Goal: Task Accomplishment & Management: Manage account settings

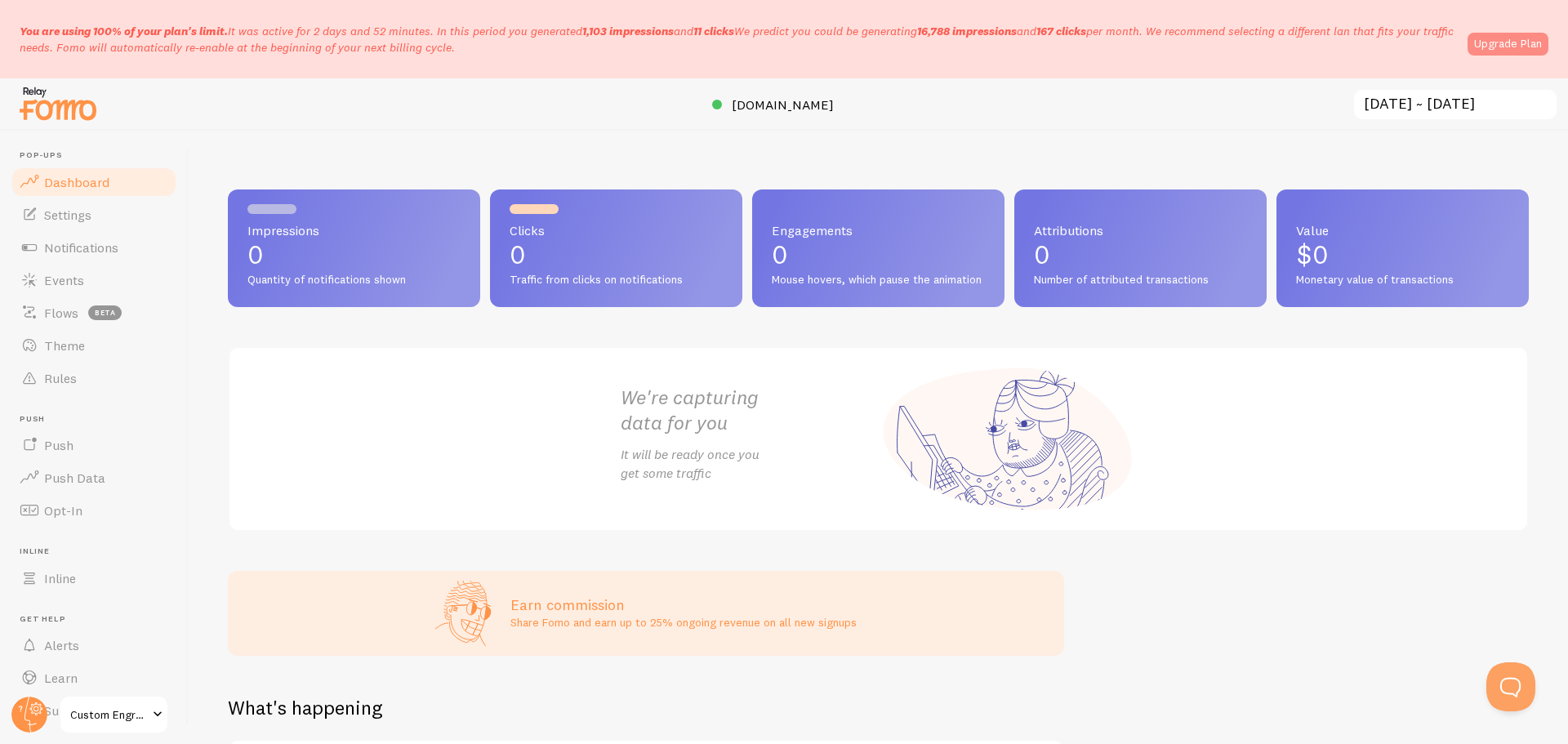
click at [1491, 44] on link "Upgrade Plan" at bounding box center [1508, 44] width 81 height 23
click at [106, 245] on span "Notifications" at bounding box center [81, 247] width 74 height 16
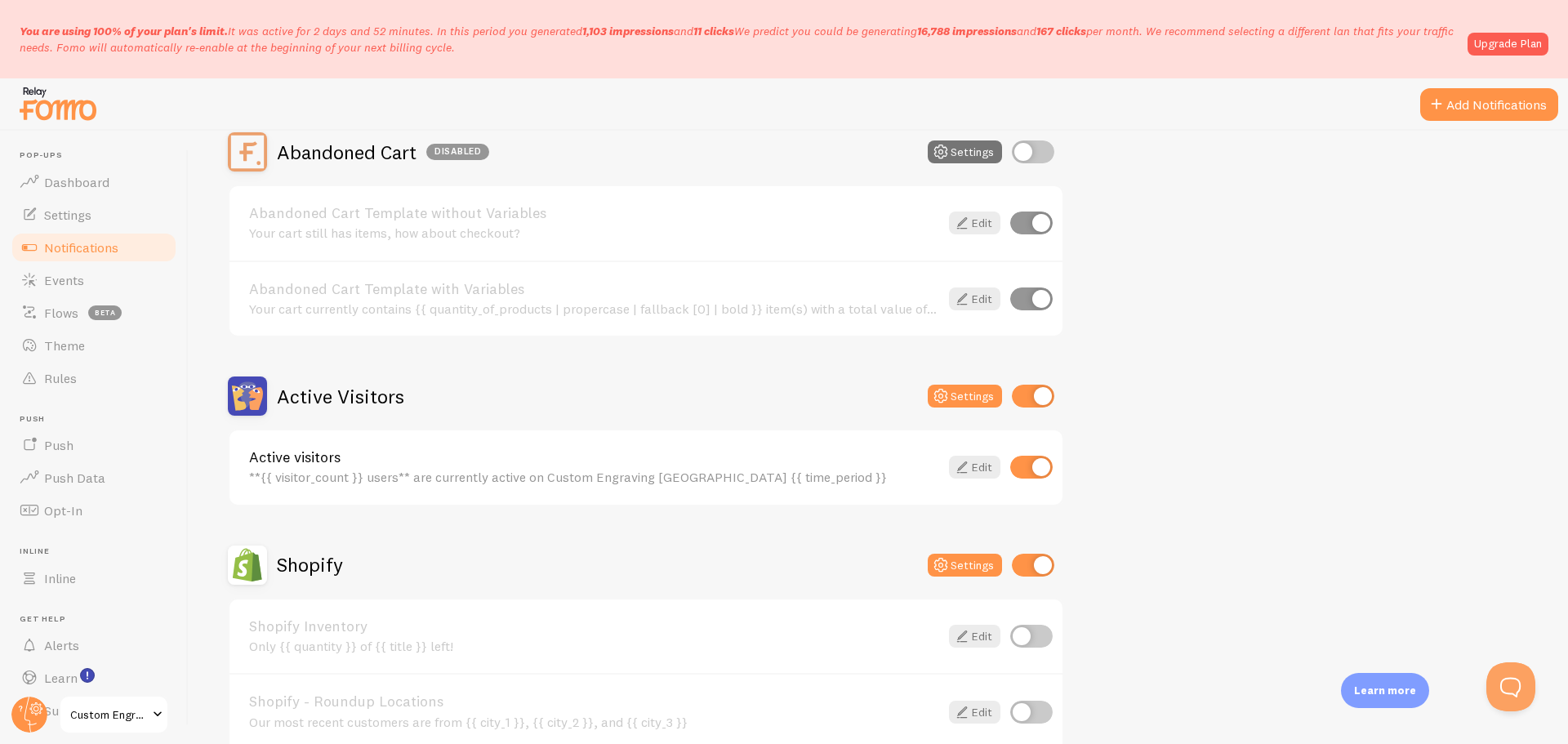
scroll to position [245, 0]
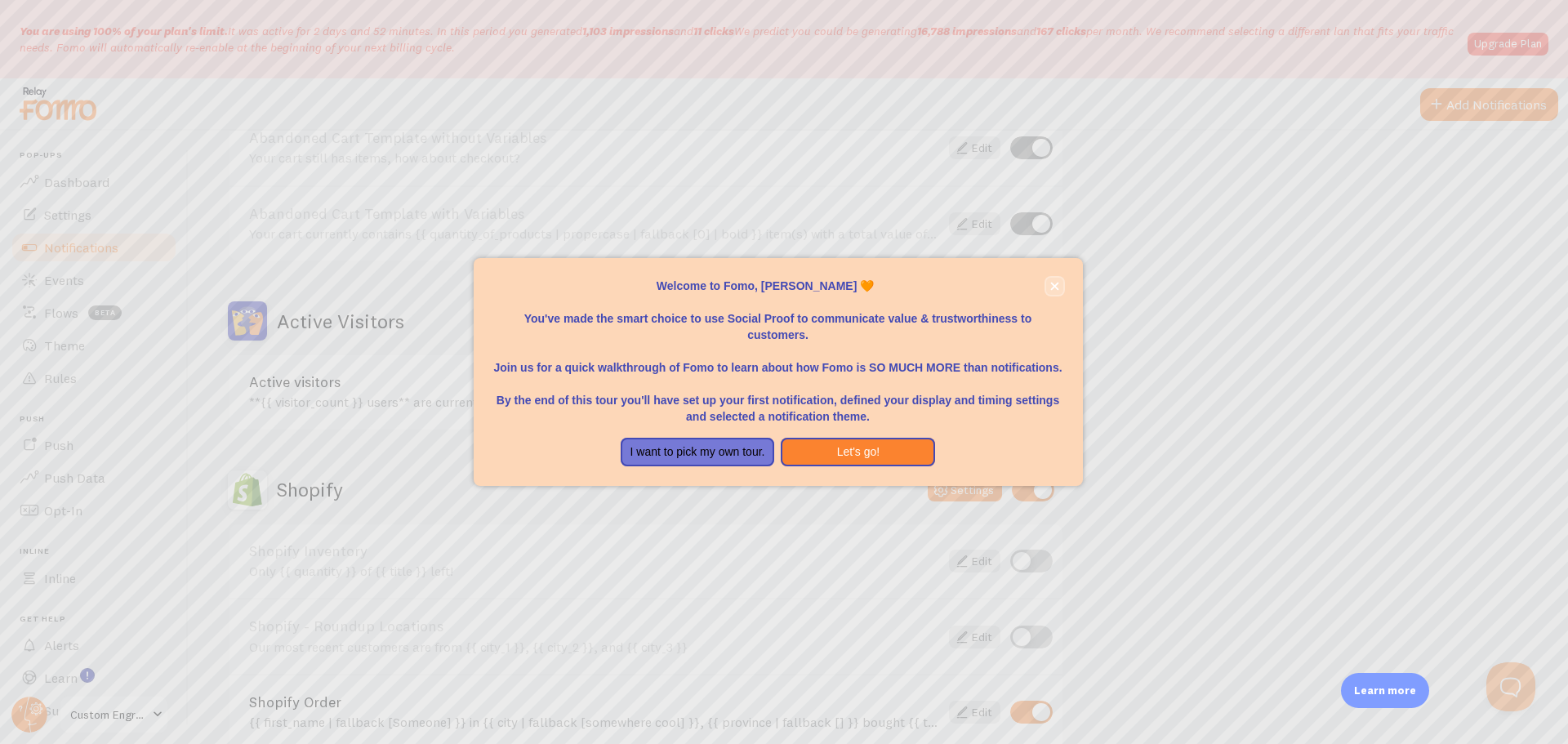
click at [1056, 288] on icon "close," at bounding box center [1055, 286] width 9 height 9
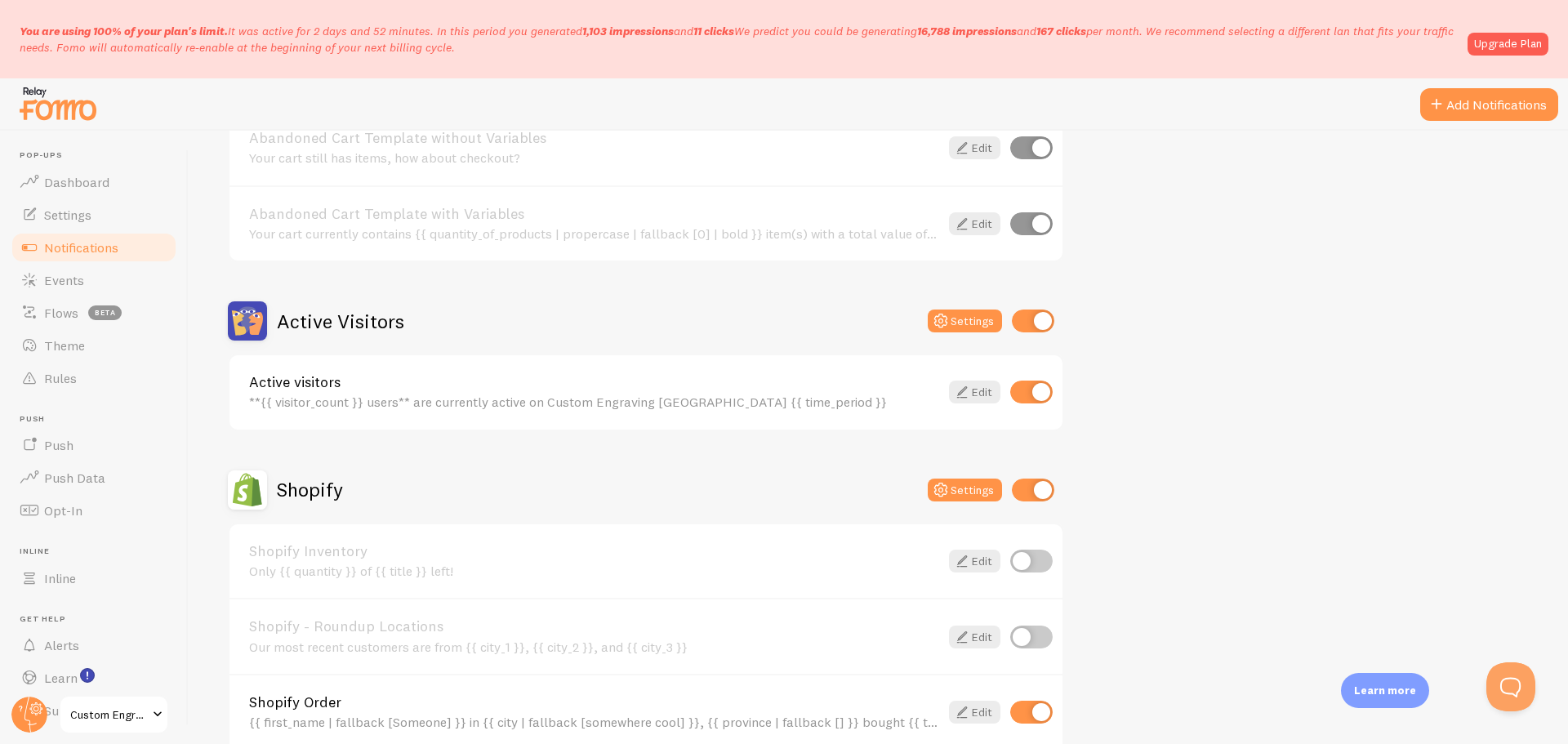
scroll to position [571, 0]
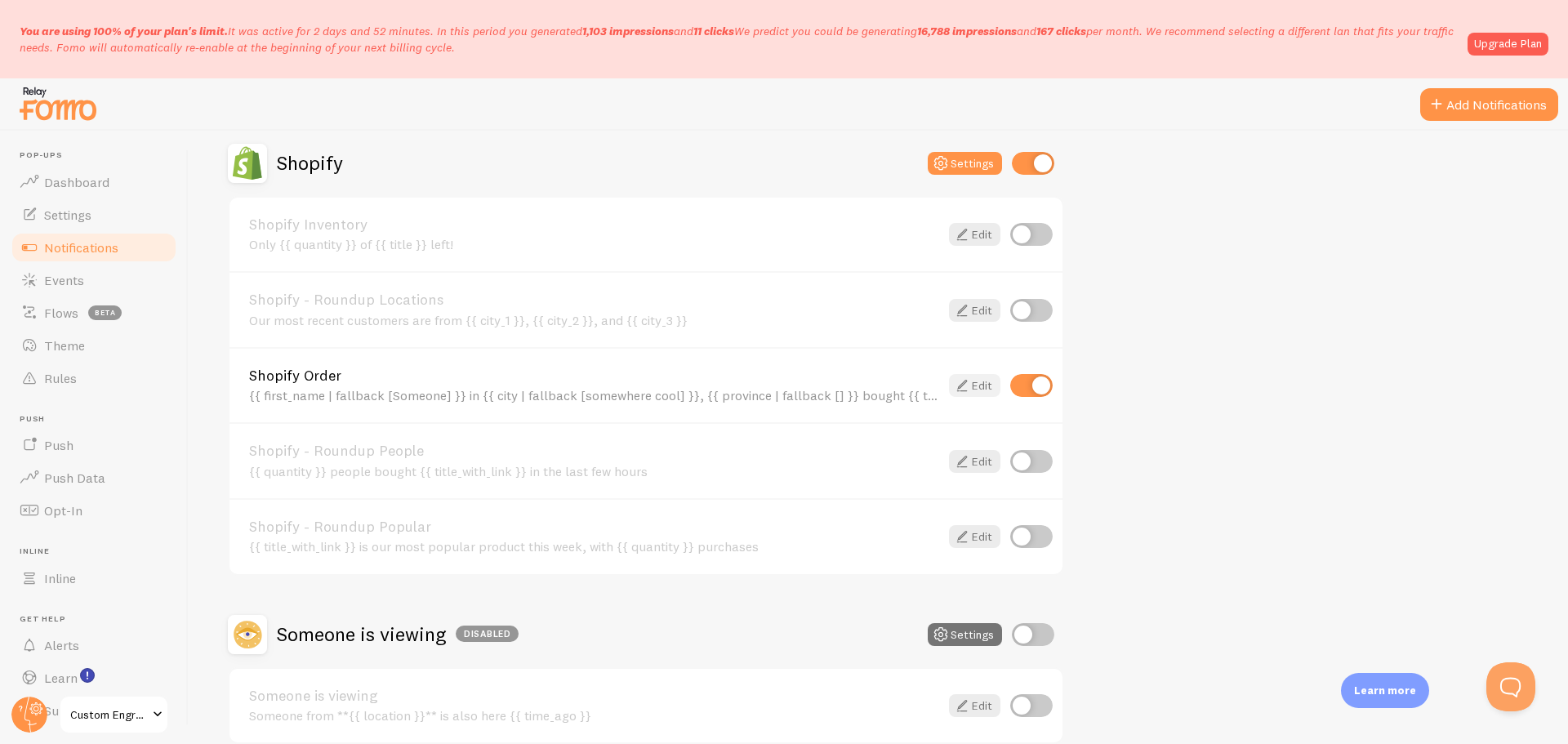
click at [987, 395] on link "Edit" at bounding box center [975, 385] width 52 height 23
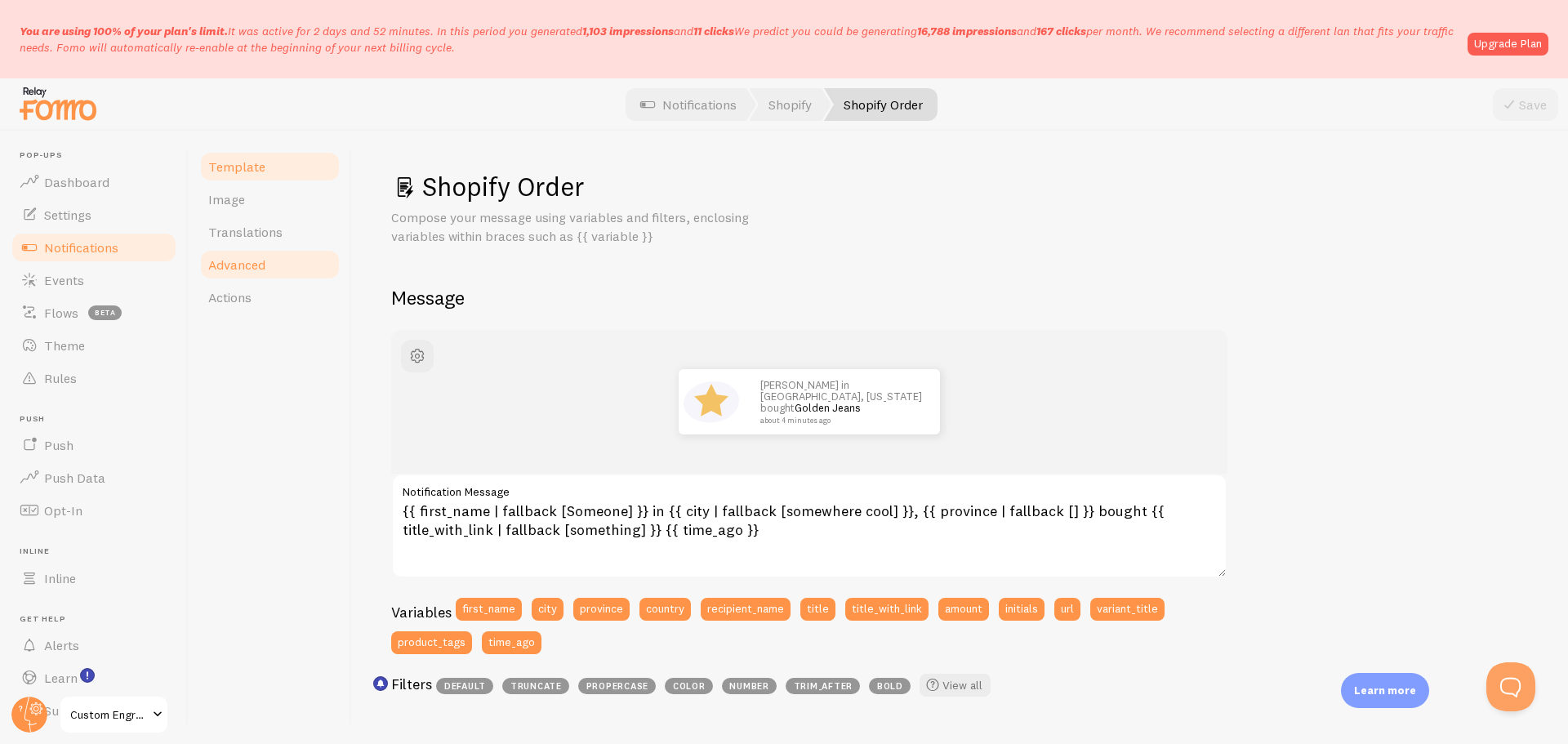
click at [274, 266] on link "Advanced" at bounding box center [270, 265] width 143 height 33
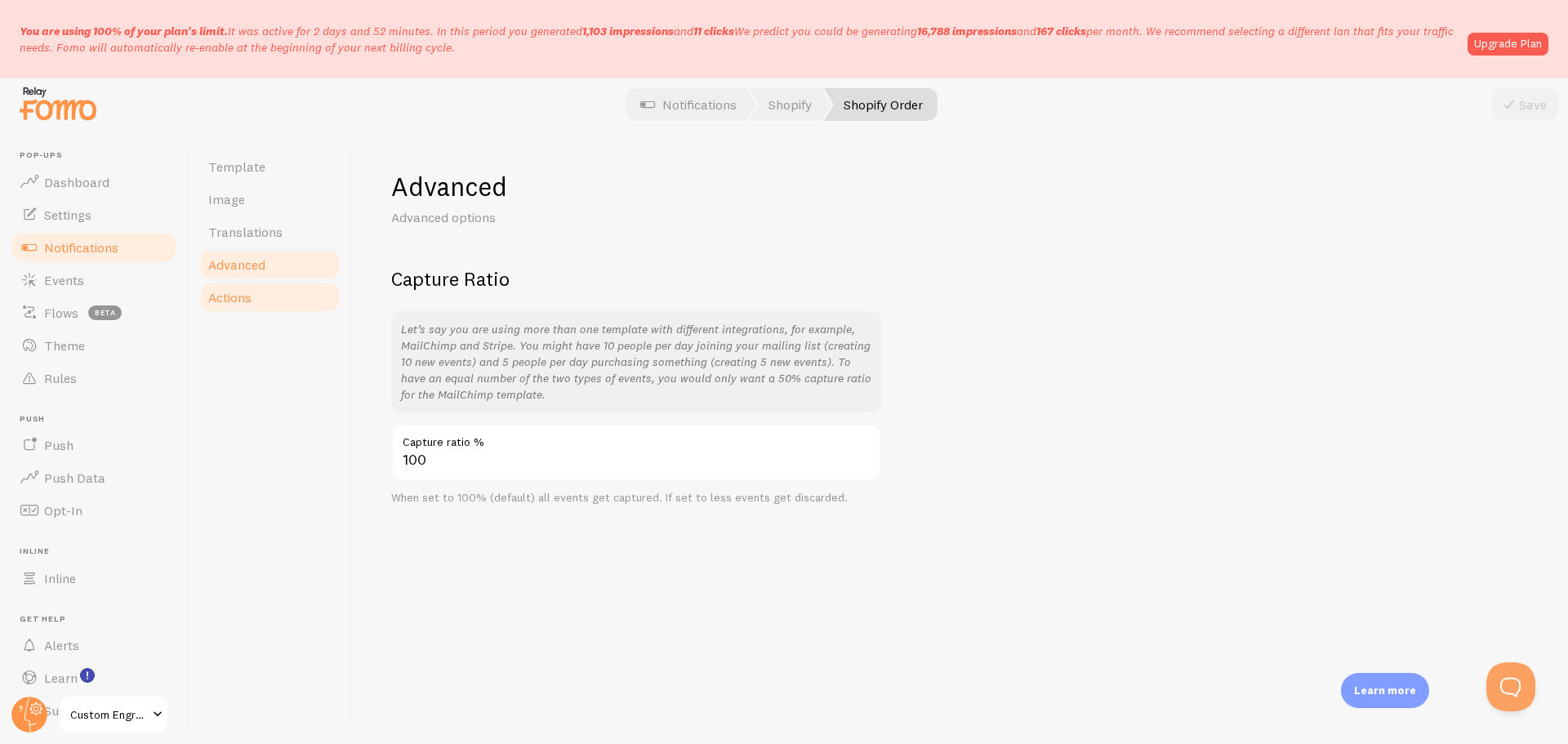
click at [267, 290] on link "Actions" at bounding box center [270, 297] width 143 height 33
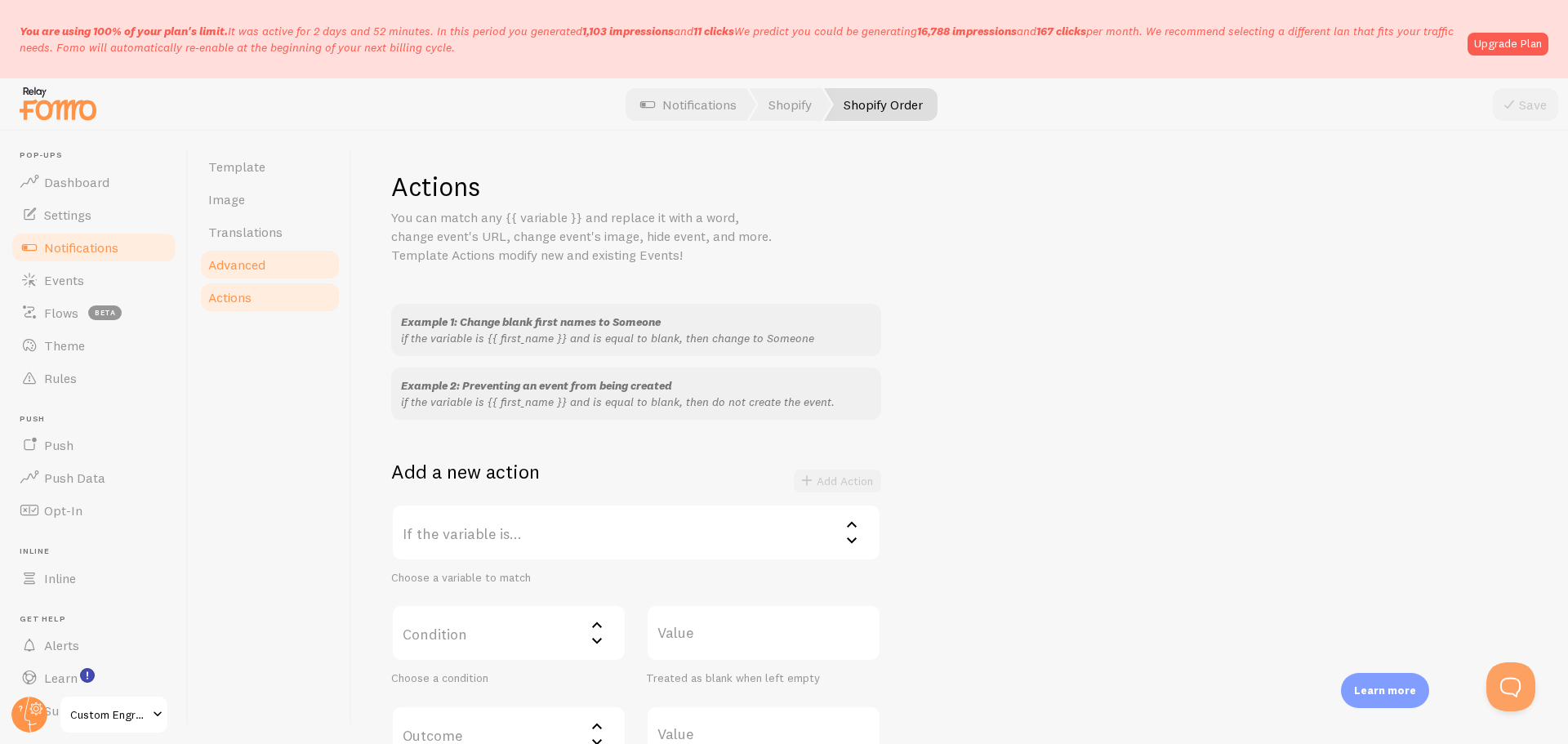
click at [246, 271] on span "Advanced" at bounding box center [236, 264] width 58 height 16
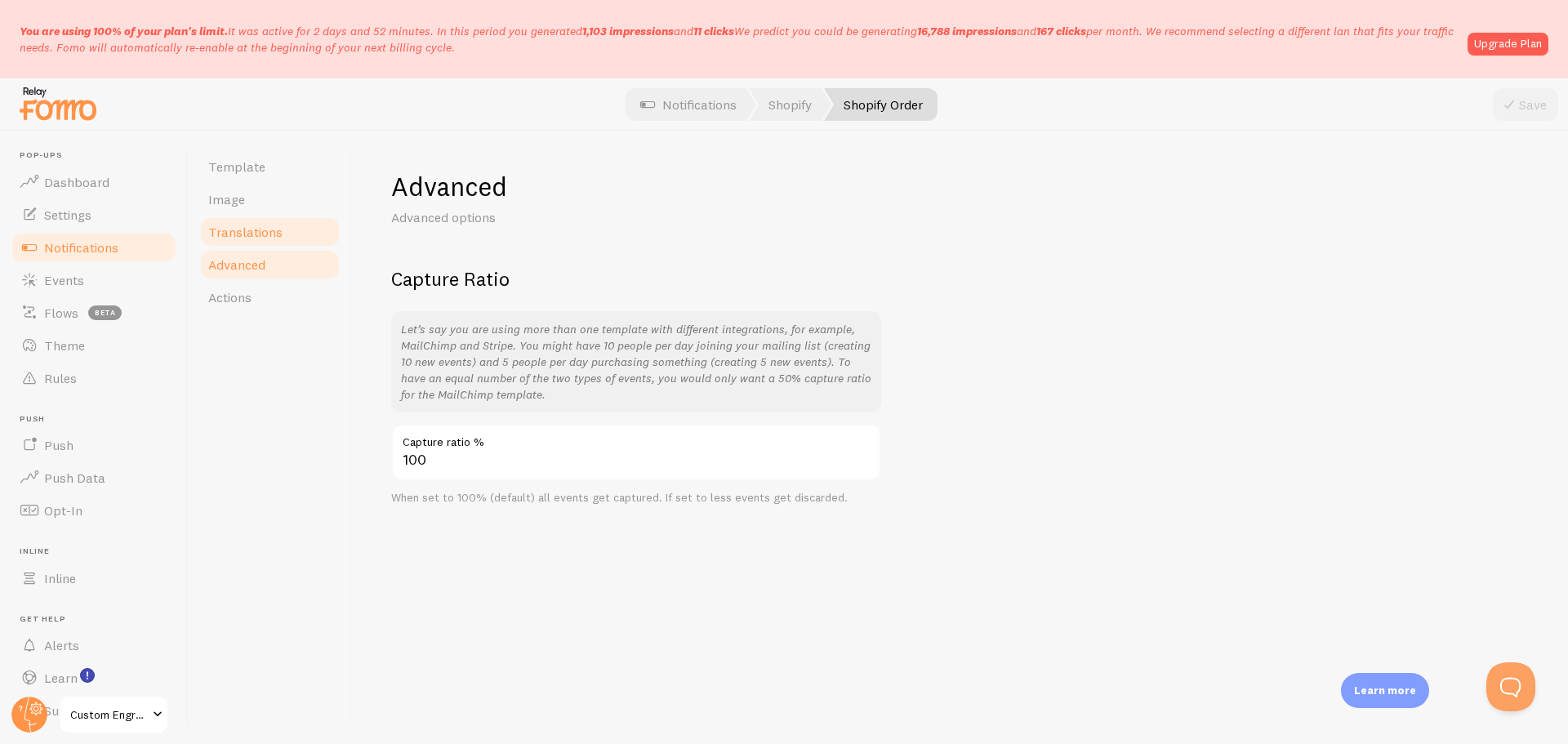
click at [275, 232] on span "Translations" at bounding box center [245, 231] width 74 height 16
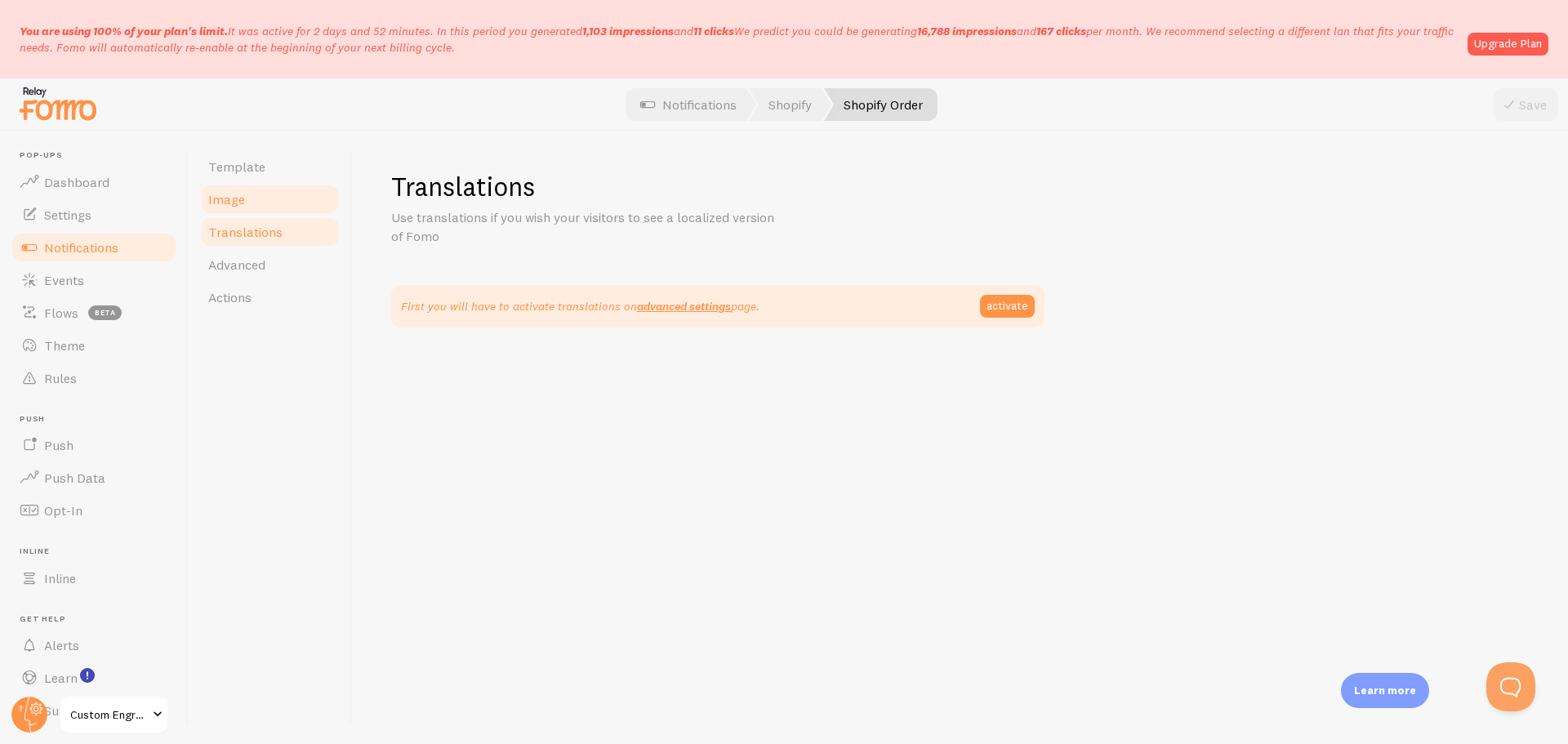
click at [271, 211] on link "Image" at bounding box center [270, 199] width 143 height 33
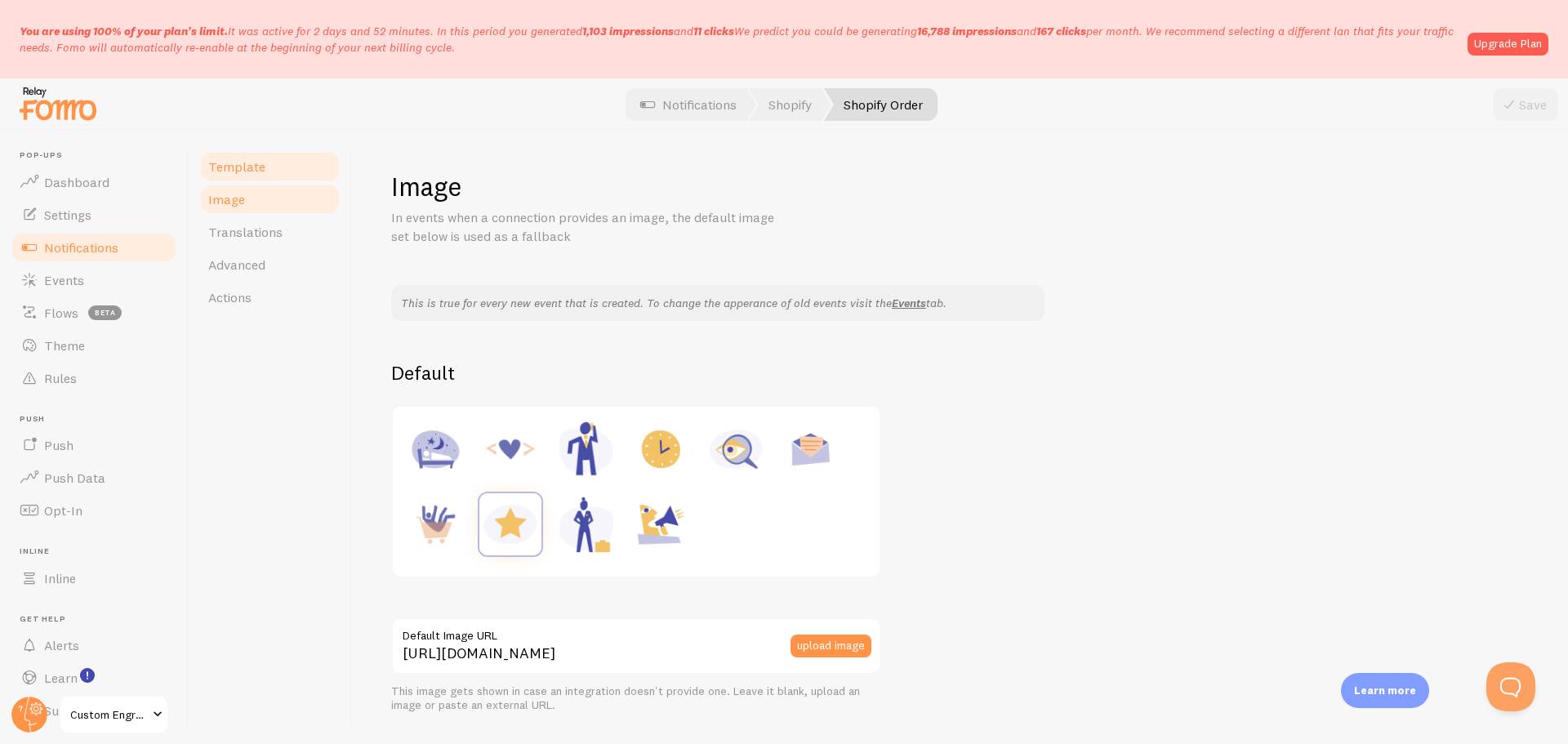
click at [272, 178] on link "Template" at bounding box center [270, 167] width 143 height 33
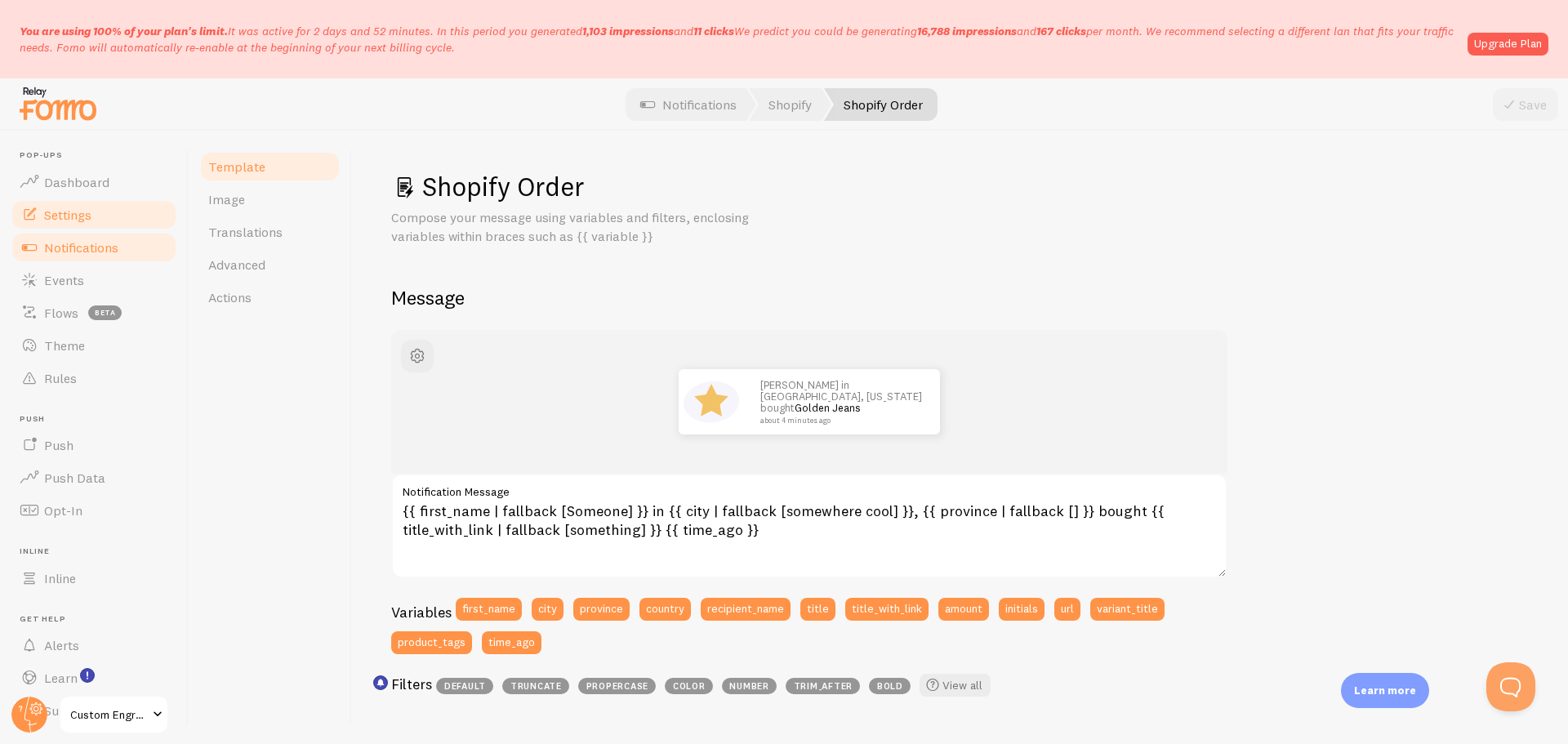
click at [104, 215] on link "Settings" at bounding box center [94, 215] width 168 height 33
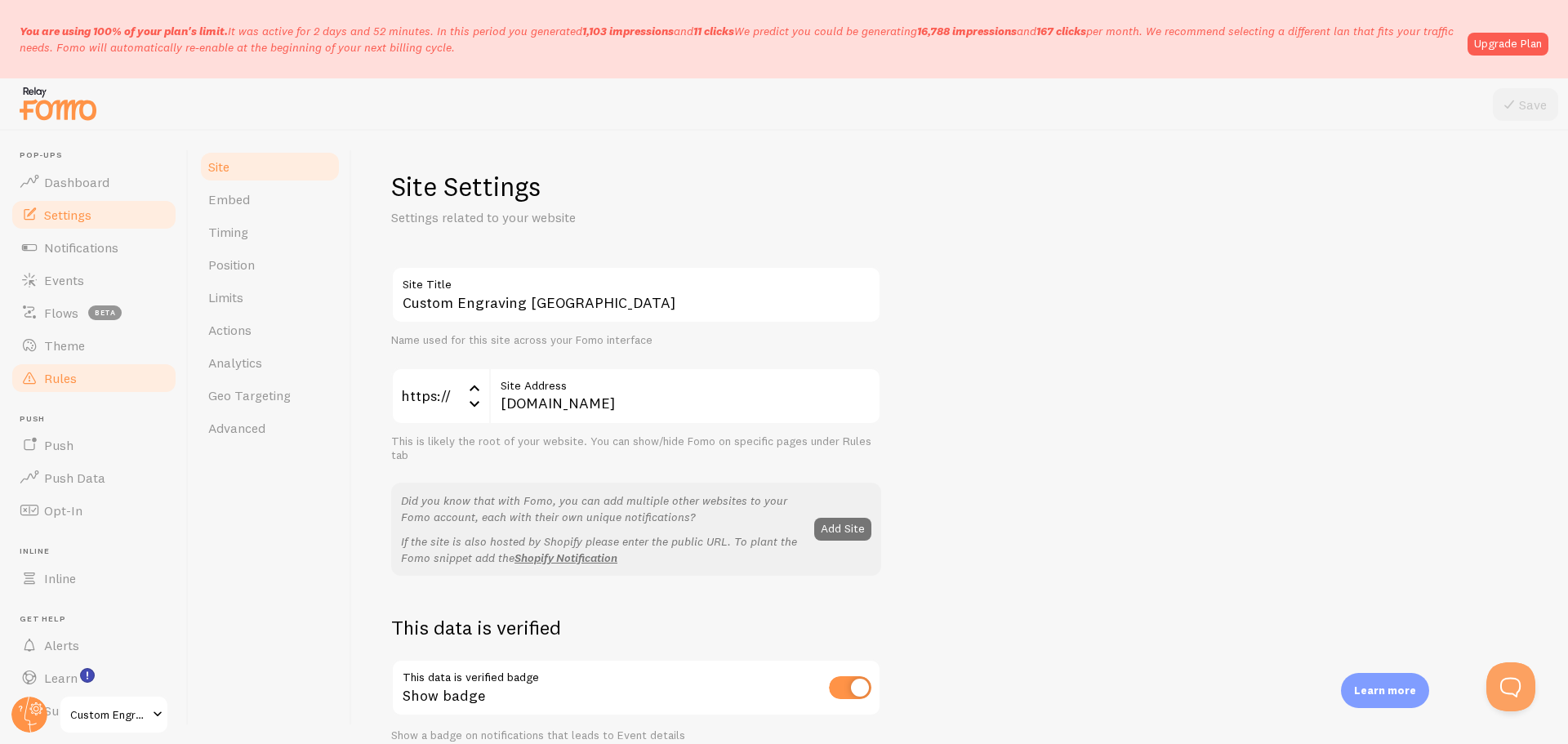
click at [101, 379] on link "Rules" at bounding box center [94, 378] width 168 height 33
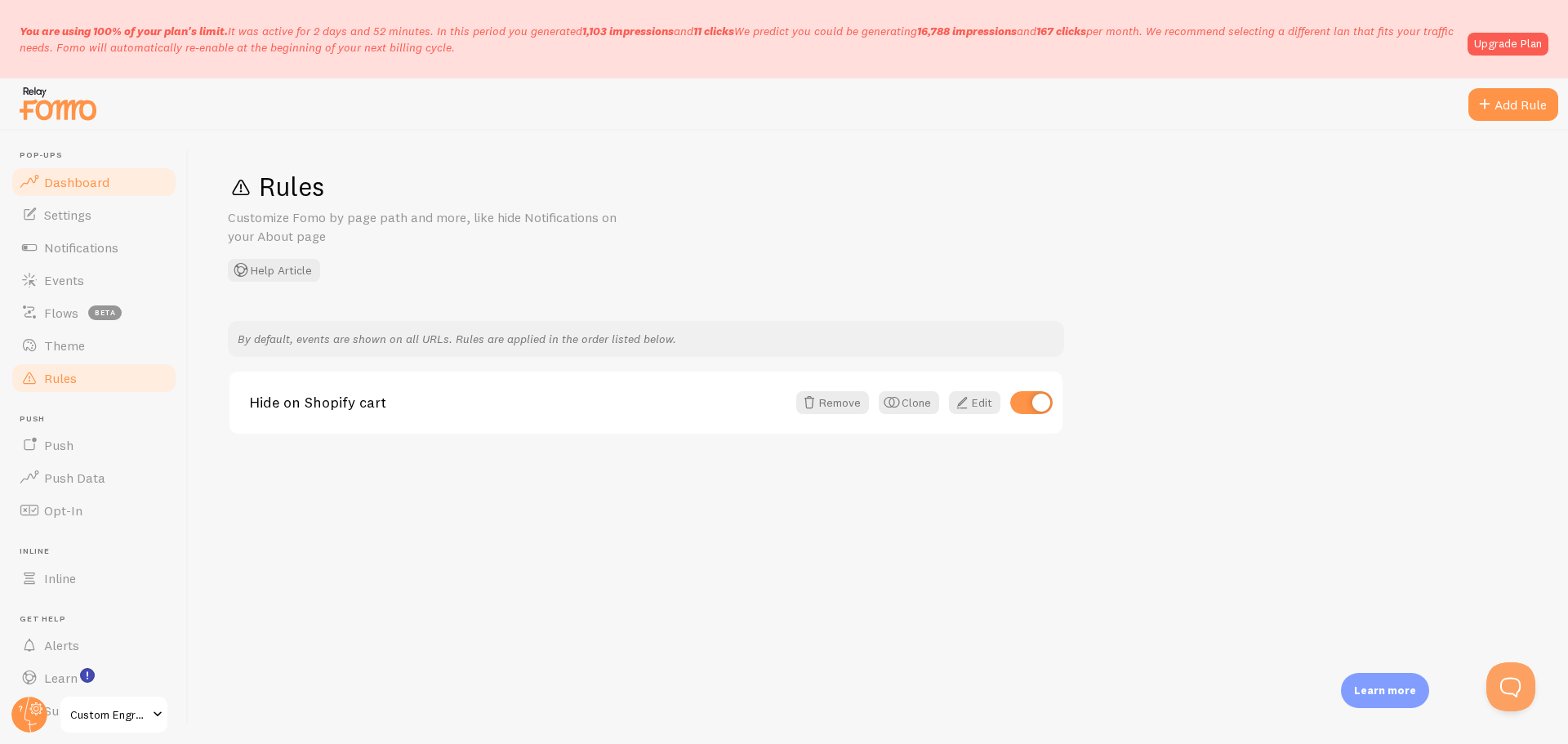
click at [78, 175] on span "Dashboard" at bounding box center [77, 181] width 65 height 16
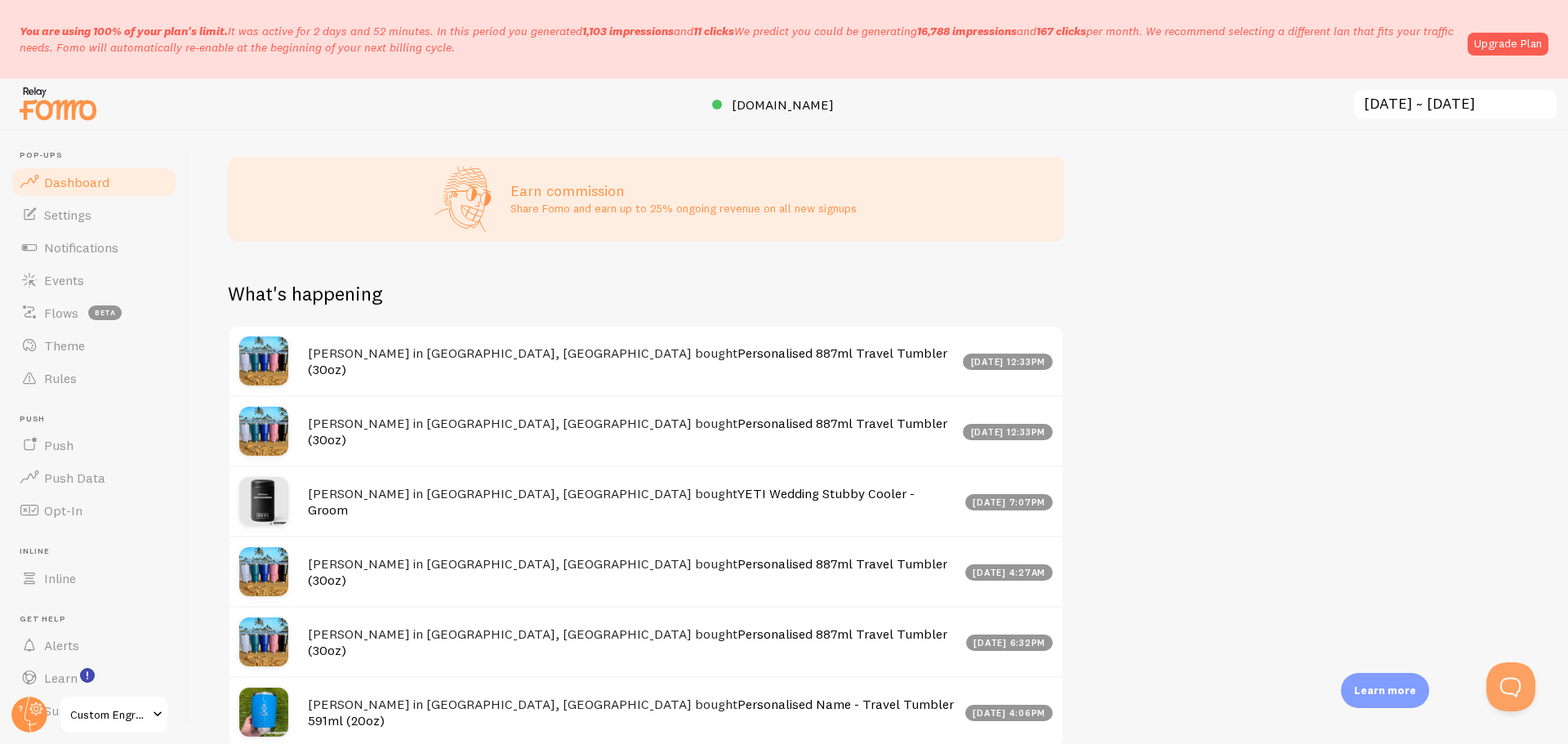
scroll to position [511, 0]
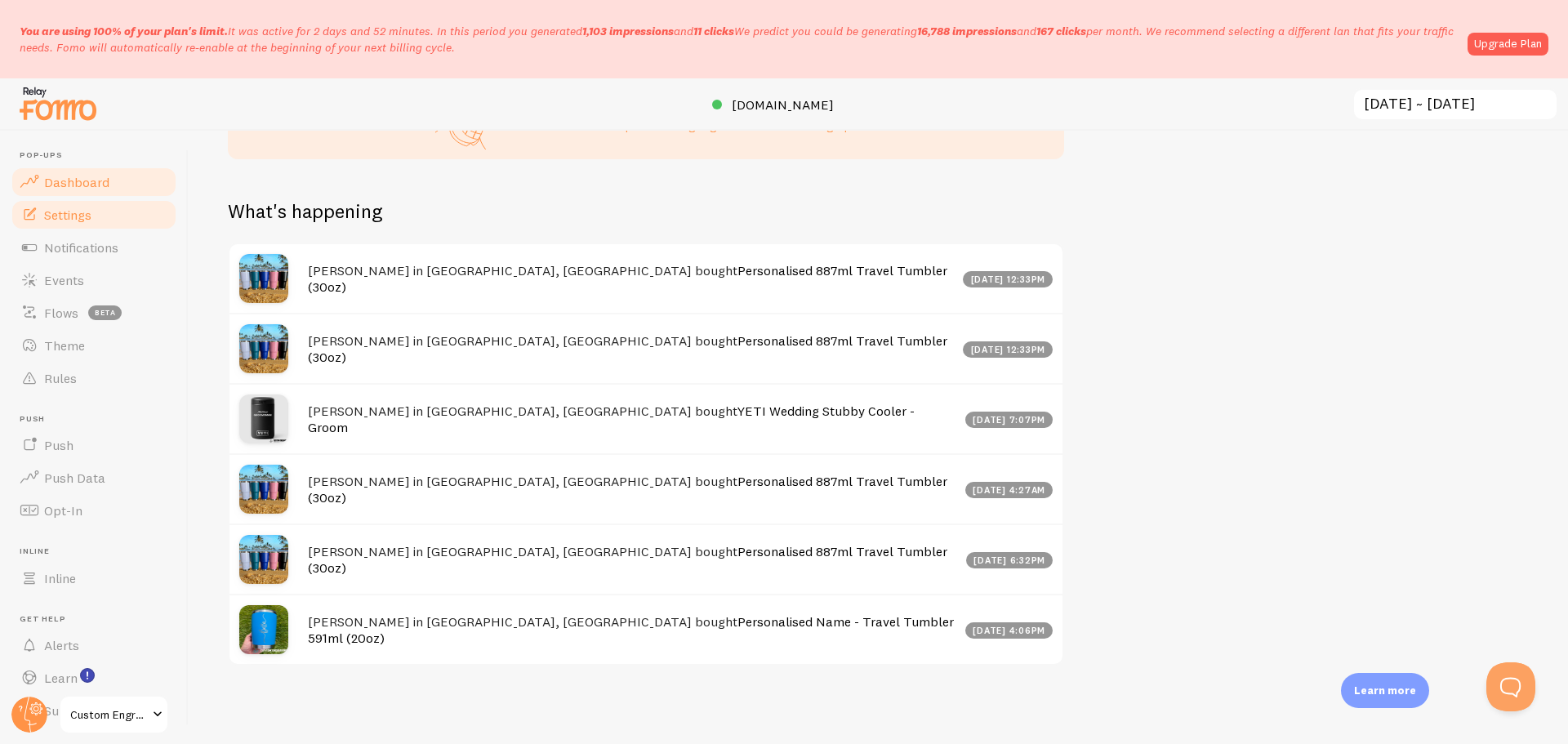
click at [87, 210] on span "Settings" at bounding box center [67, 214] width 47 height 16
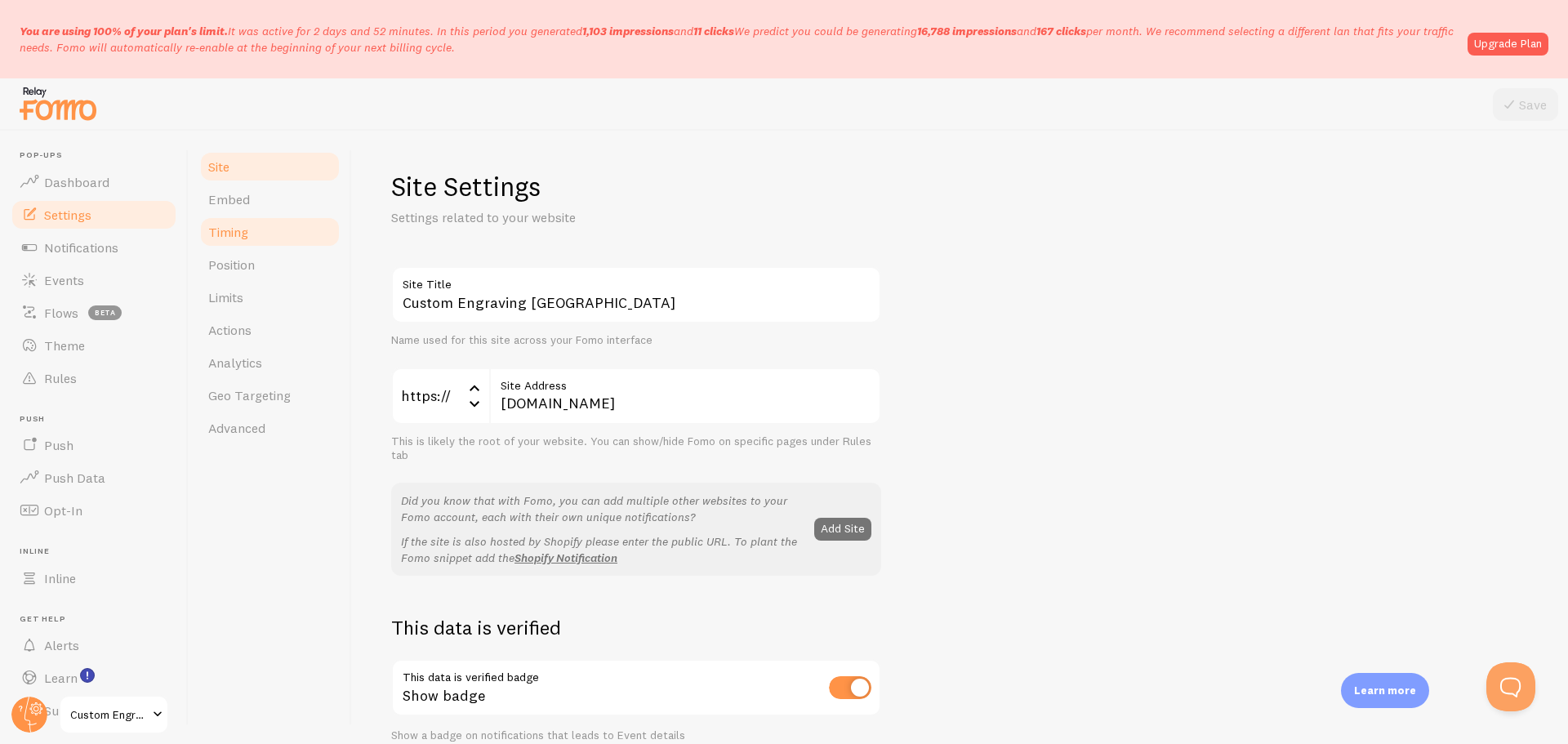
click at [256, 231] on link "Timing" at bounding box center [270, 232] width 143 height 33
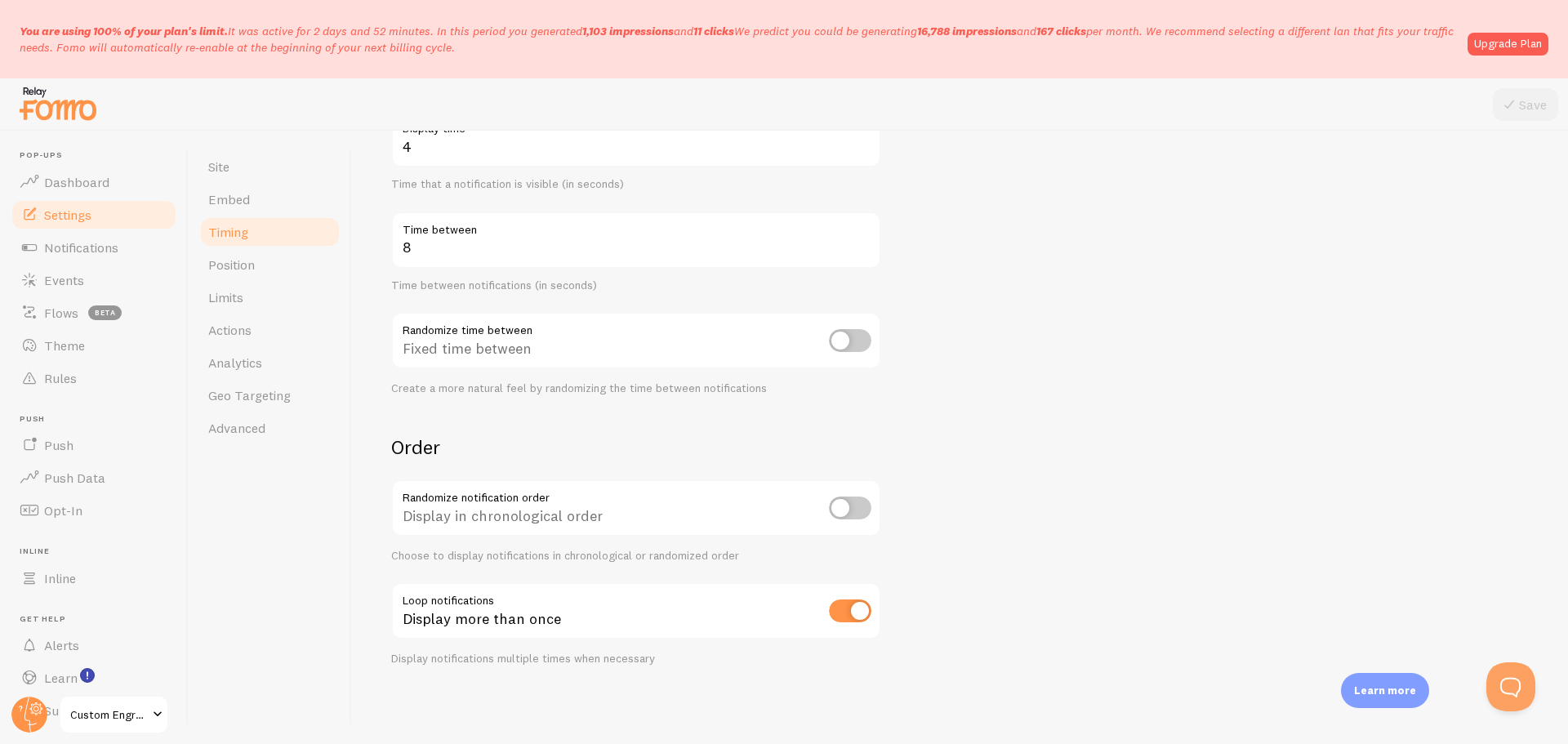
scroll to position [220, 0]
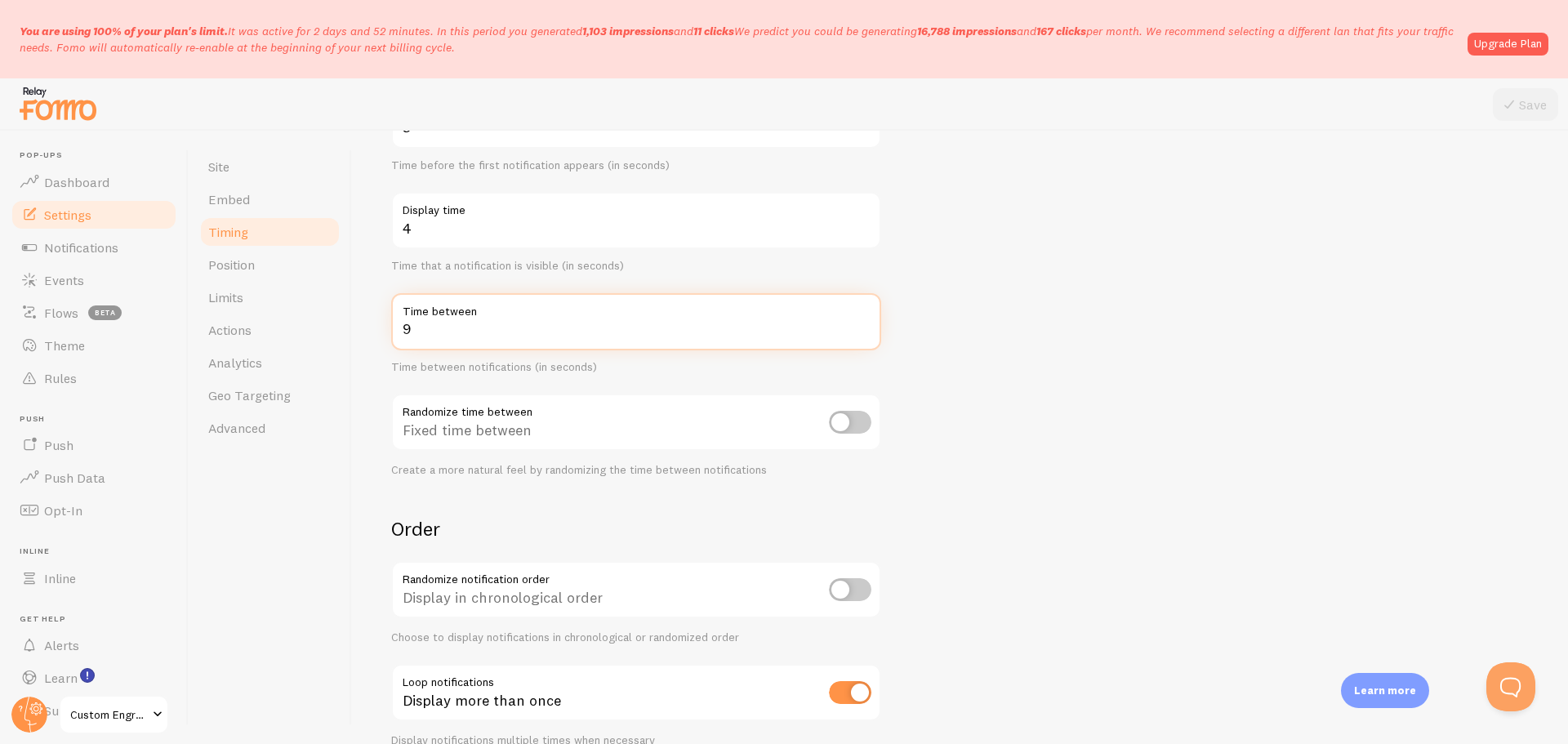
click at [867, 323] on input "9" at bounding box center [636, 321] width 490 height 58
click at [867, 323] on input "10" at bounding box center [636, 321] width 490 height 58
click at [867, 323] on input "11" at bounding box center [636, 321] width 490 height 58
click at [867, 323] on input "12" at bounding box center [636, 321] width 490 height 58
click at [867, 323] on input "13" at bounding box center [636, 321] width 490 height 58
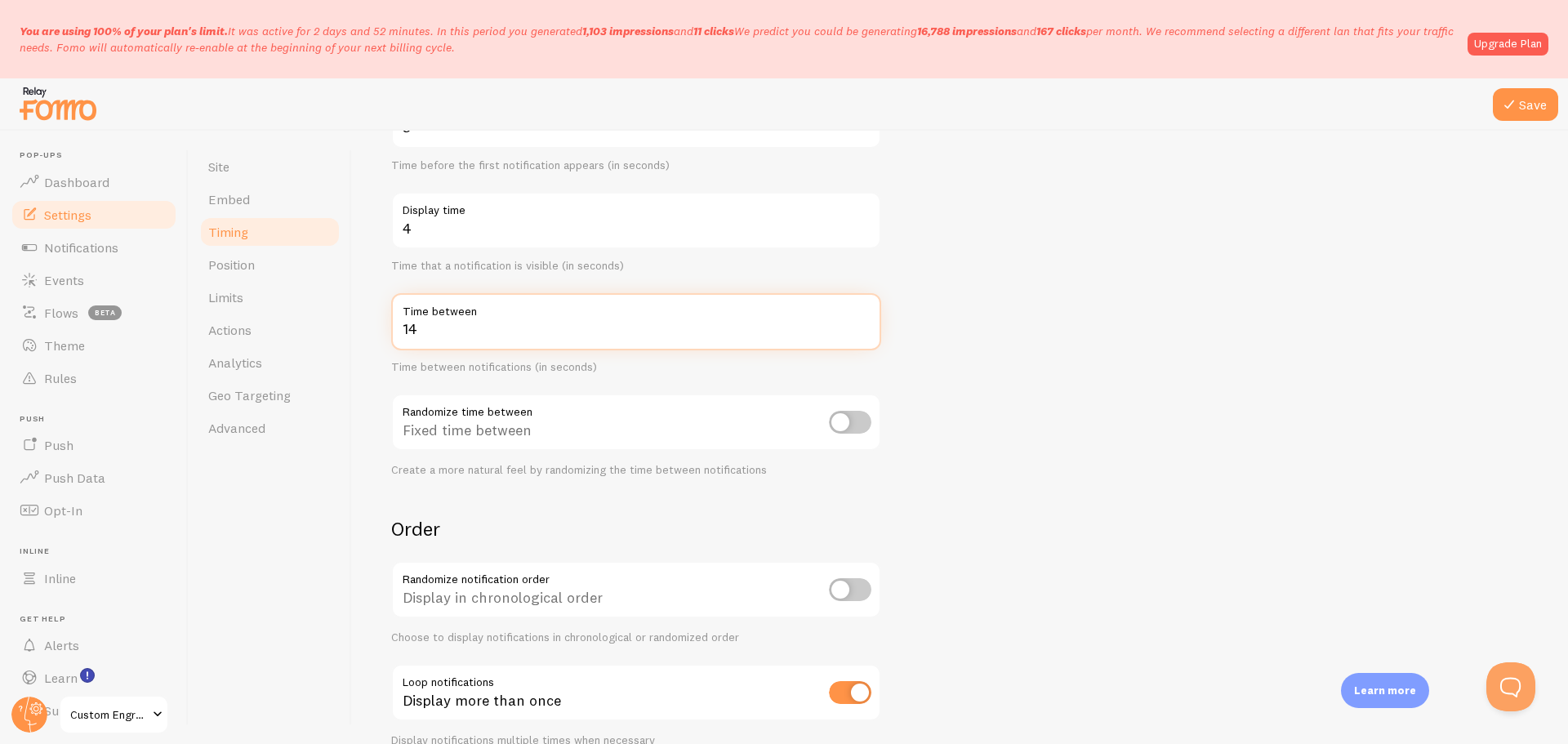
click at [867, 323] on input "14" at bounding box center [636, 321] width 490 height 58
type input "15"
click at [867, 323] on input "15" at bounding box center [636, 321] width 490 height 58
click at [974, 383] on form "Delay 3 Initial delay (seconds) Time before the first notification appears (in …" at bounding box center [959, 396] width 1137 height 700
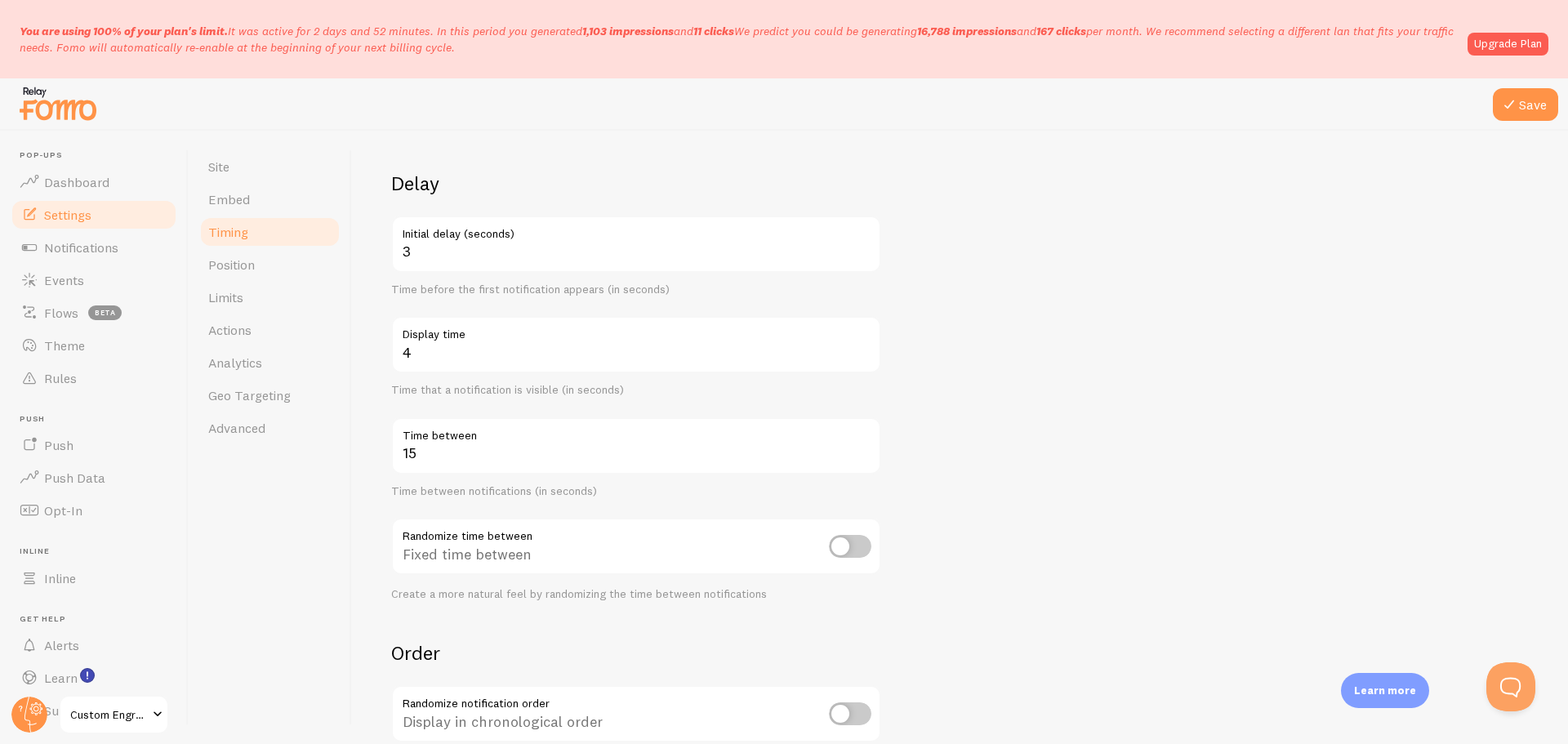
scroll to position [163, 0]
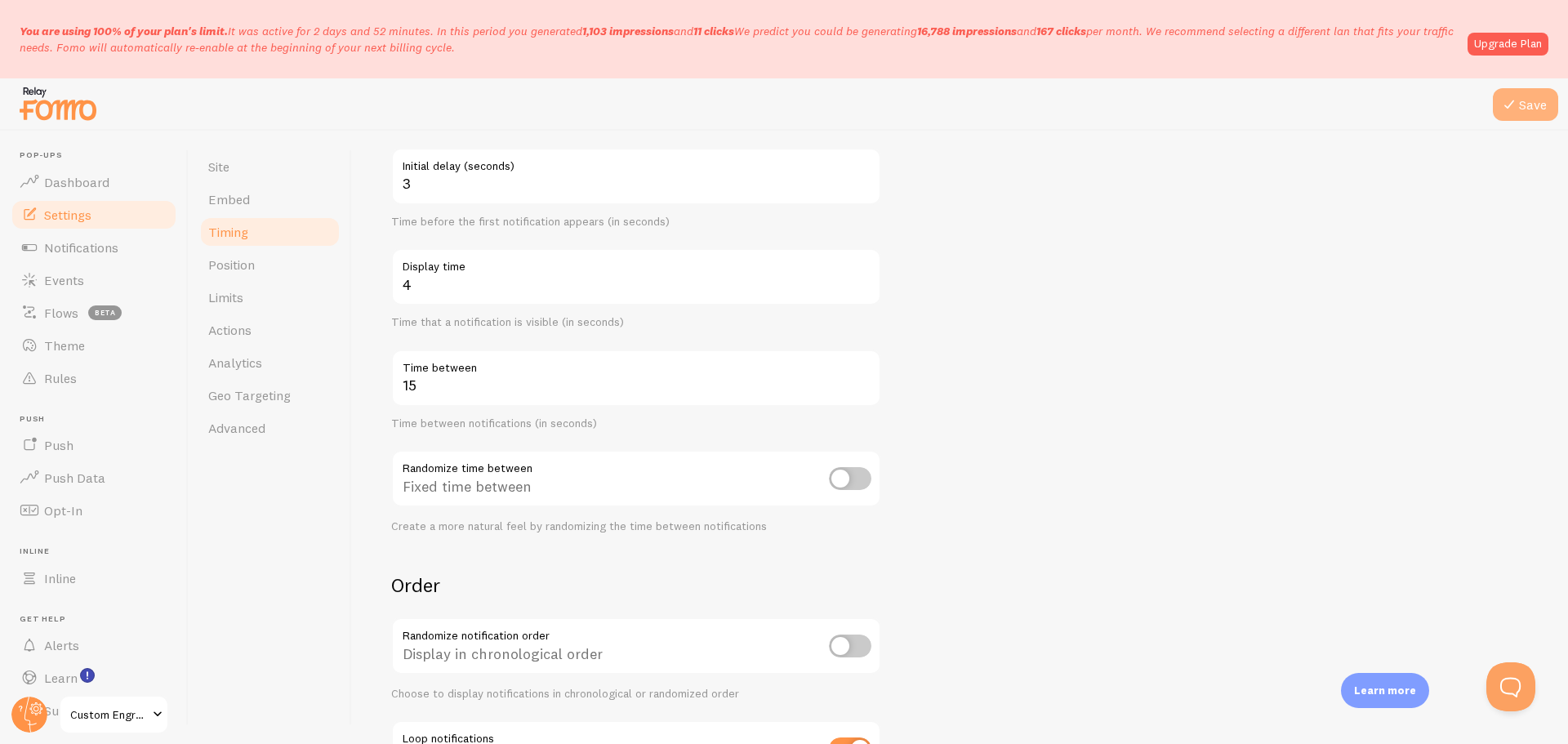
click at [1530, 103] on button "Save" at bounding box center [1526, 105] width 65 height 33
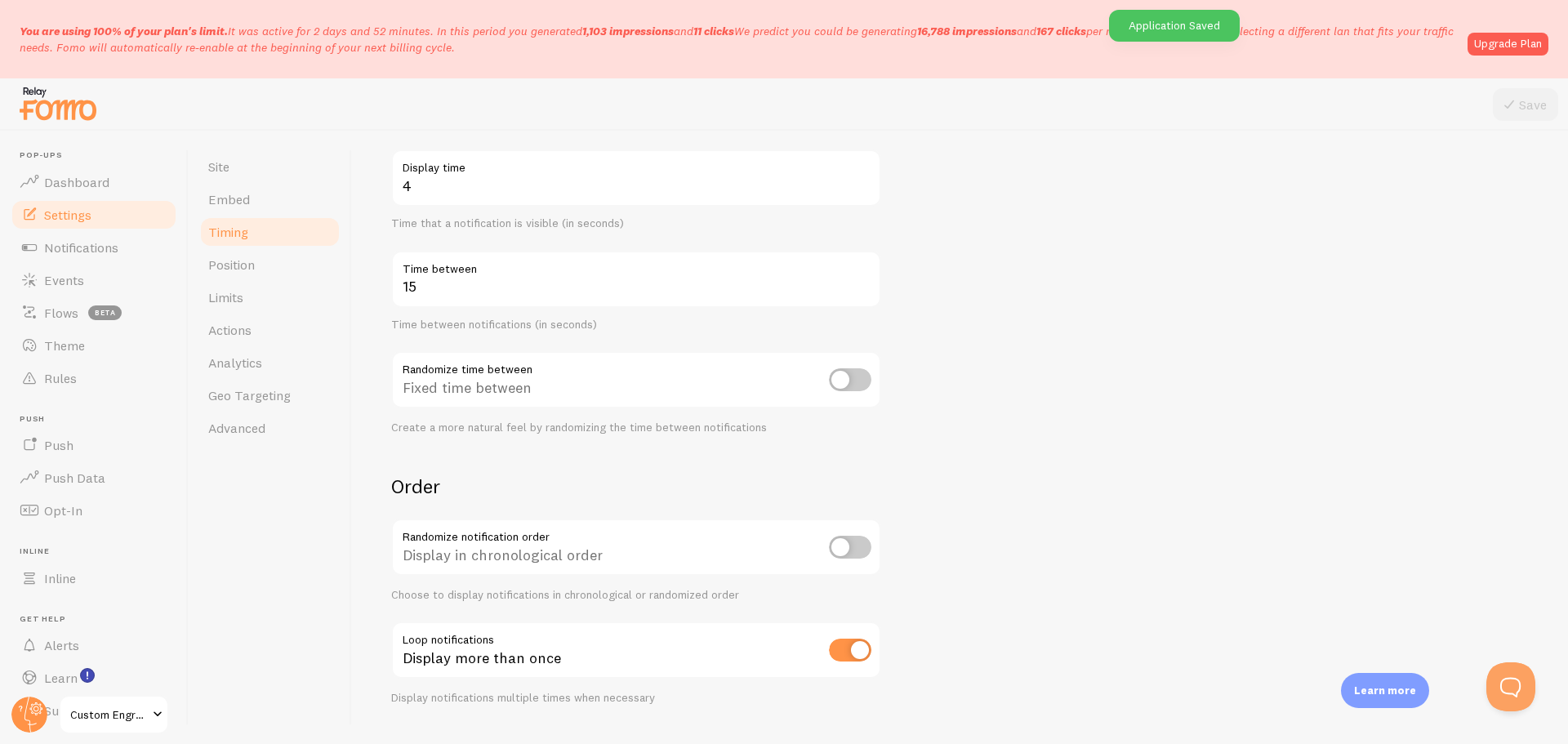
scroll to position [302, 0]
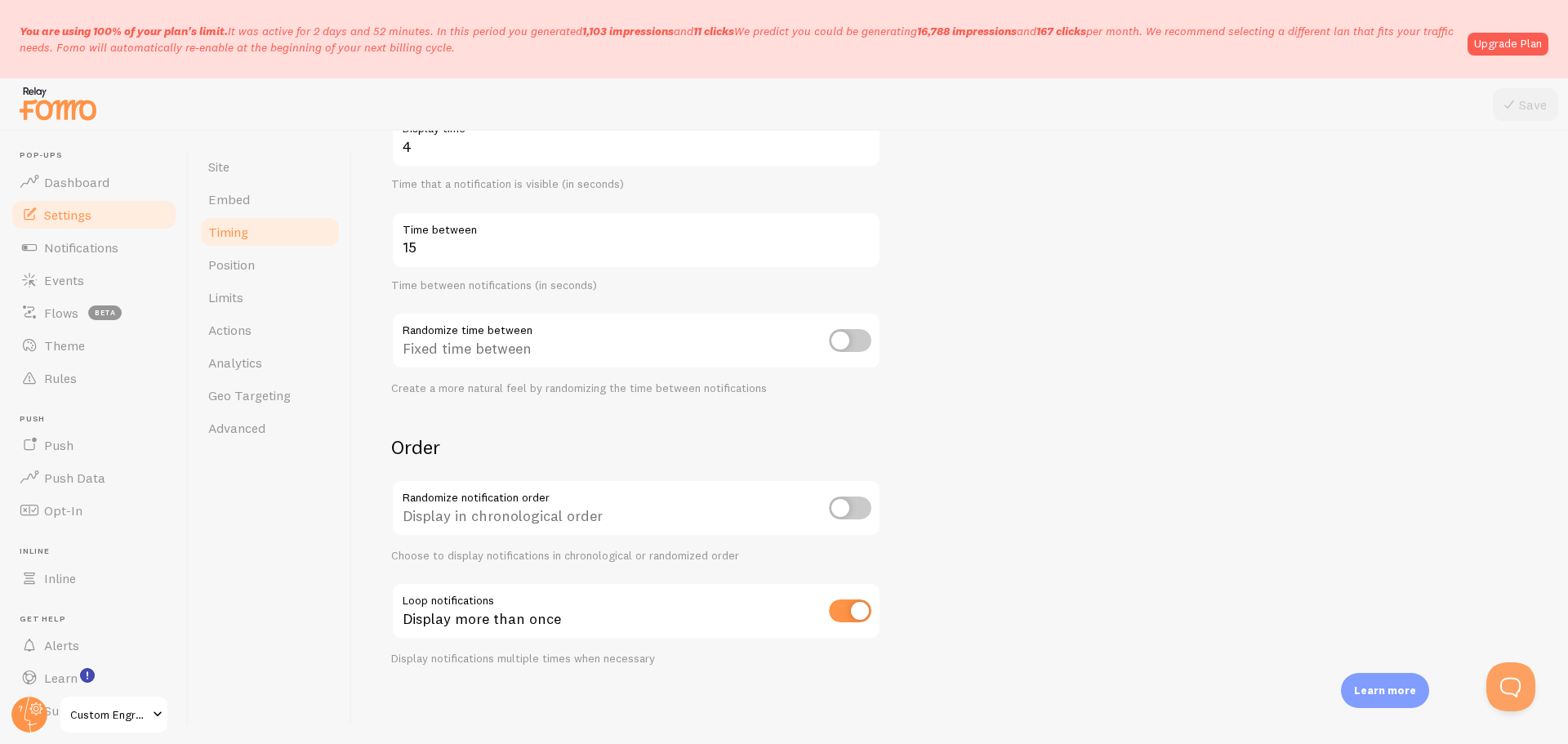
click at [860, 616] on input "checkbox" at bounding box center [849, 610] width 42 height 23
checkbox input "false"
click at [1530, 108] on button "Save" at bounding box center [1526, 105] width 65 height 33
click at [89, 182] on span "Dashboard" at bounding box center [77, 181] width 65 height 16
